Goal: Task Accomplishment & Management: Use online tool/utility

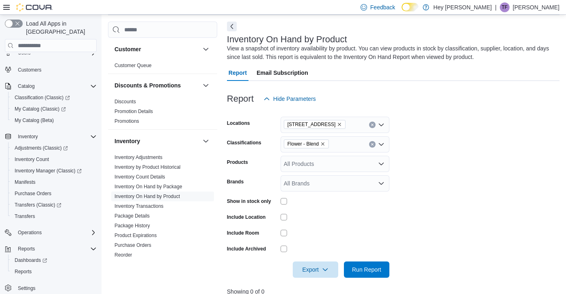
scroll to position [91, 0]
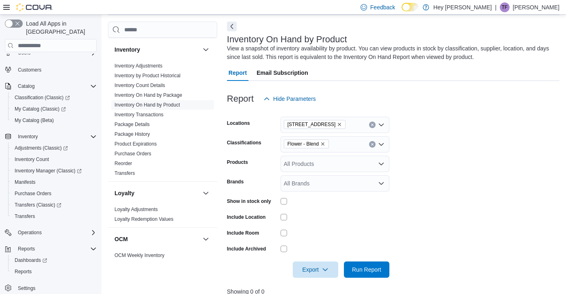
click at [460, 234] on form "Locations [STREET_ADDRESS] Classifications Flower - Blend Products All Products…" at bounding box center [393, 192] width 332 height 171
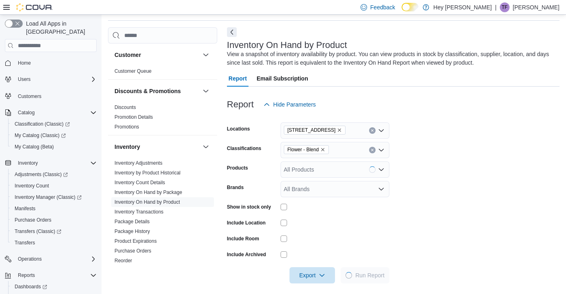
scroll to position [27, 0]
click at [367, 275] on span "Run Report" at bounding box center [366, 274] width 29 height 8
click at [324, 149] on icon "Remove Flower - Blend from selection in this group" at bounding box center [322, 148] width 3 height 3
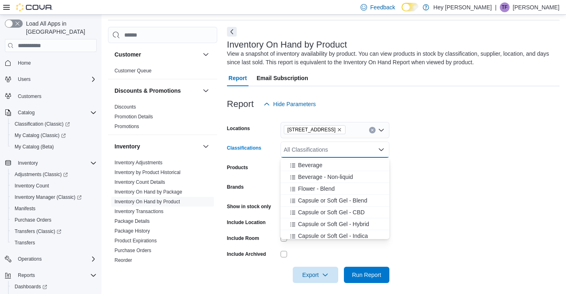
scroll to position [45, 0]
click at [324, 187] on span "Flower - Blend" at bounding box center [316, 189] width 37 height 8
click at [329, 175] on span "Flower - Hybrid" at bounding box center [317, 176] width 39 height 8
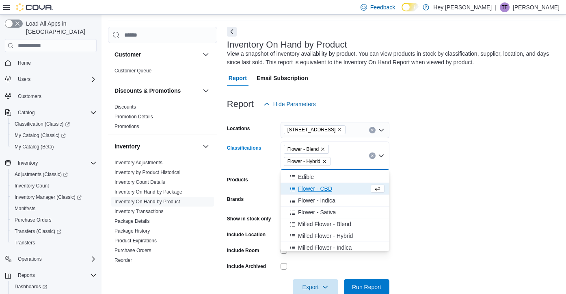
click at [324, 187] on span "Flower - CBD" at bounding box center [315, 188] width 34 height 8
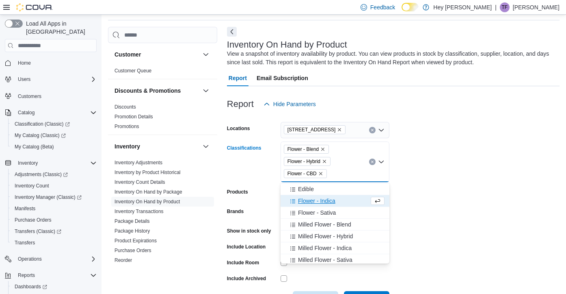
click at [322, 201] on span "Flower - Indica" at bounding box center [316, 200] width 37 height 8
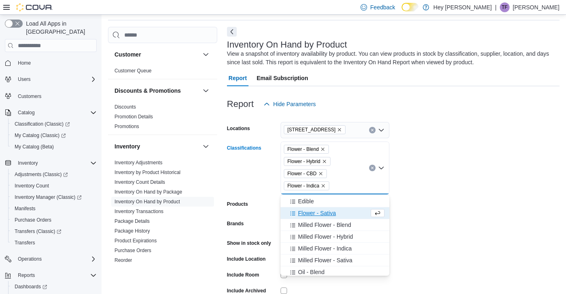
click at [323, 213] on span "Flower - Sativa" at bounding box center [317, 213] width 38 height 8
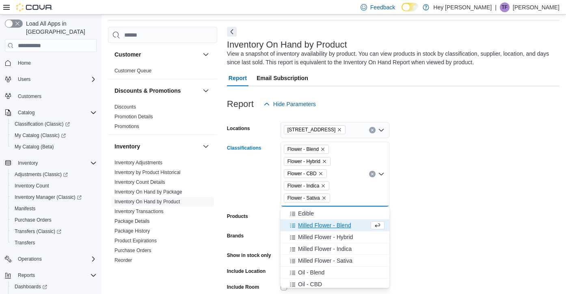
click at [413, 214] on form "Locations 10311 103 Avenue NW Classifications Flower - Blend Flower - Hybrid Fl…" at bounding box center [393, 221] width 332 height 219
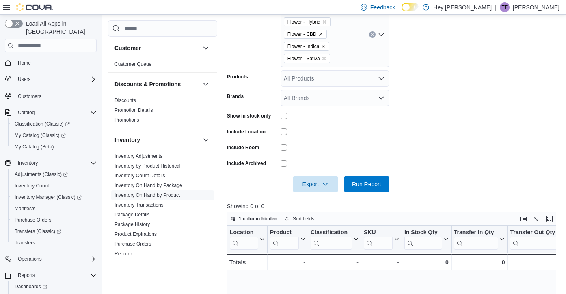
scroll to position [167, 0]
click at [376, 182] on span "Run Report" at bounding box center [366, 183] width 29 height 8
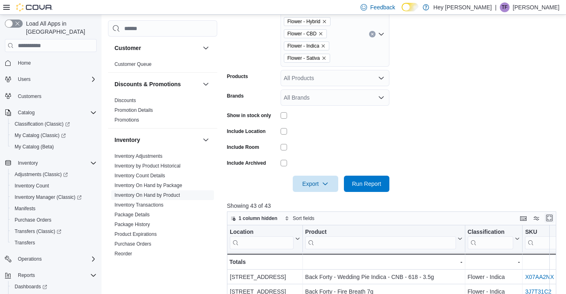
click at [548, 220] on button "Enter fullscreen" at bounding box center [549, 218] width 10 height 10
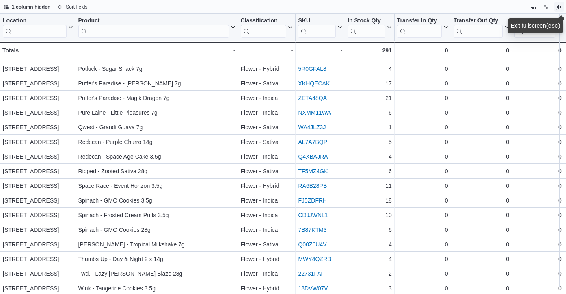
scroll to position [399, 0]
